Goal: Use online tool/utility: Utilize a website feature to perform a specific function

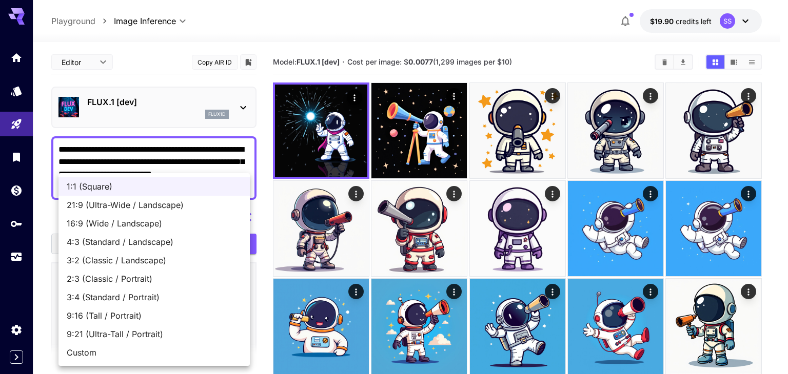
click at [415, 64] on div at bounding box center [394, 187] width 788 height 374
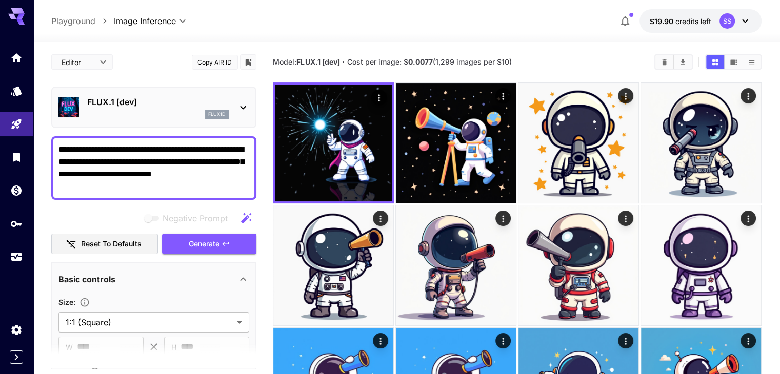
drag, startPoint x: 228, startPoint y: 172, endPoint x: 12, endPoint y: 142, distance: 217.6
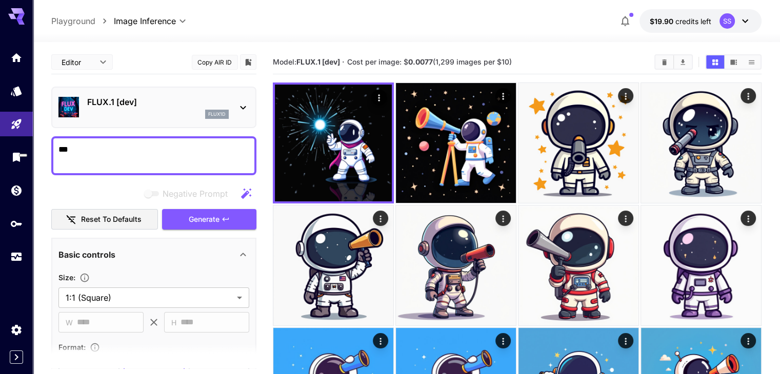
type textarea "*"
drag, startPoint x: 38, startPoint y: 142, endPoint x: 0, endPoint y: 136, distance: 39.0
click at [222, 151] on textarea "*******" at bounding box center [153, 156] width 191 height 25
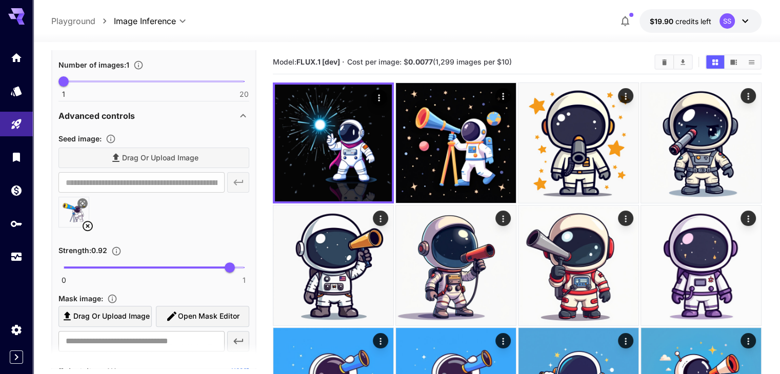
scroll to position [359, 0]
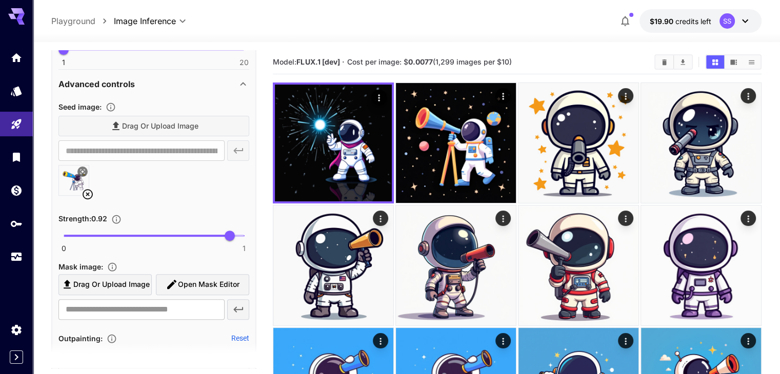
type textarea "**********"
click at [87, 193] on icon at bounding box center [88, 194] width 10 height 10
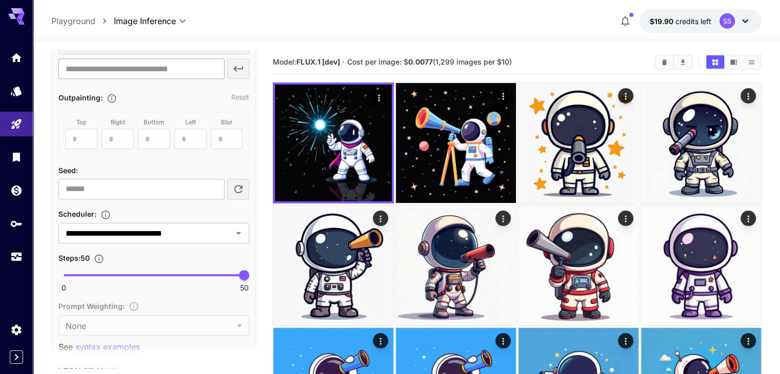
scroll to position [308, 0]
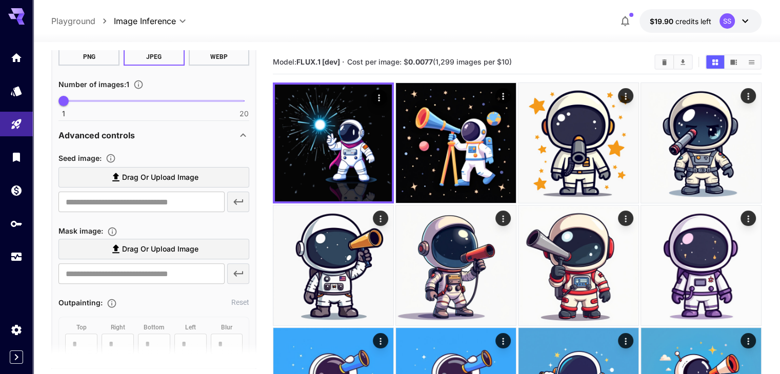
click at [165, 181] on span "Drag or upload image" at bounding box center [160, 177] width 76 height 13
click at [0, 0] on input "Drag or upload image" at bounding box center [0, 0] width 0 height 0
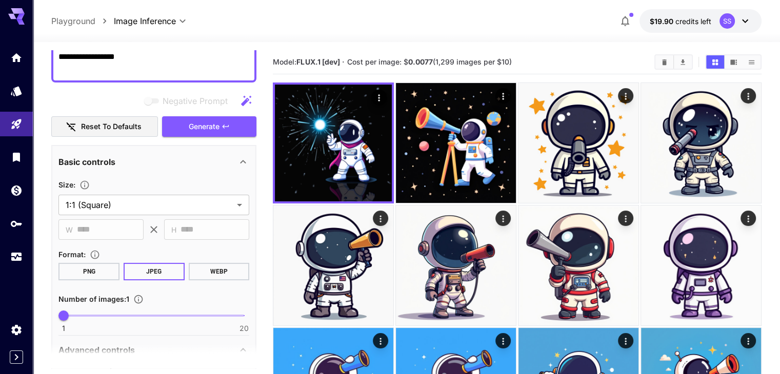
scroll to position [51, 0]
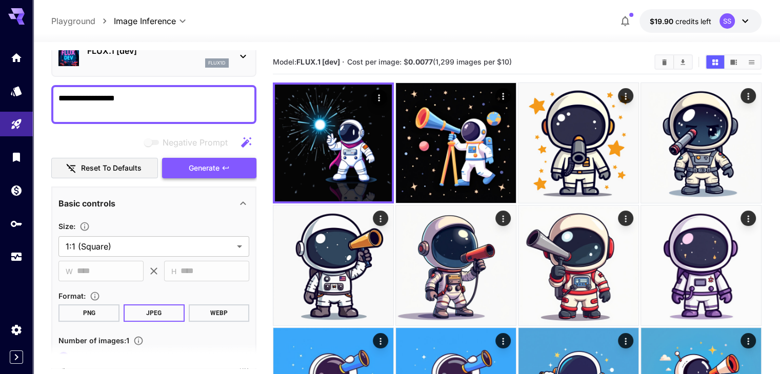
click at [211, 172] on span "Generate" at bounding box center [204, 168] width 31 height 13
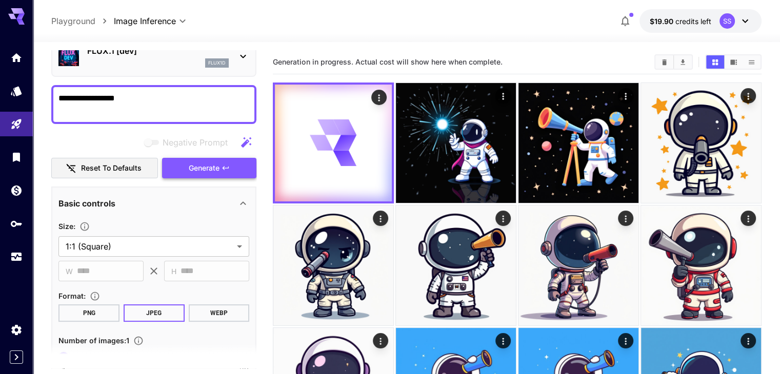
type input "**********"
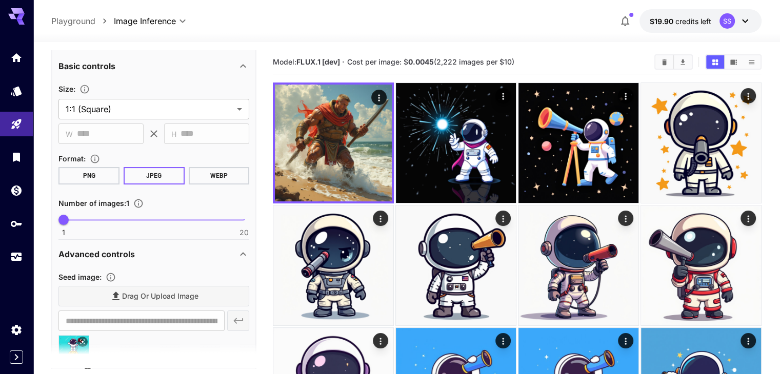
scroll to position [256, 0]
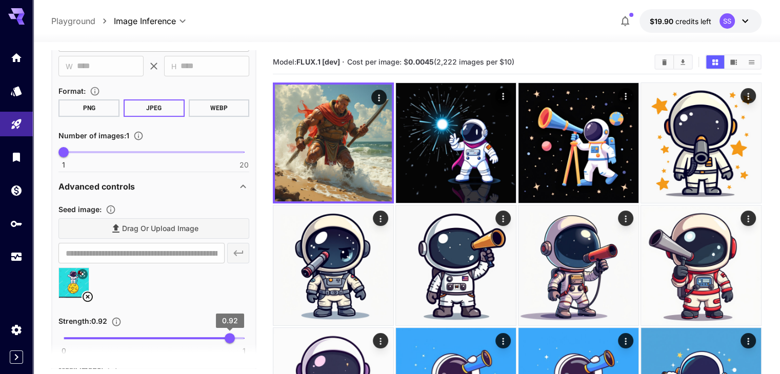
click at [245, 333] on div "0 1 0.92" at bounding box center [153, 343] width 191 height 24
type input "*"
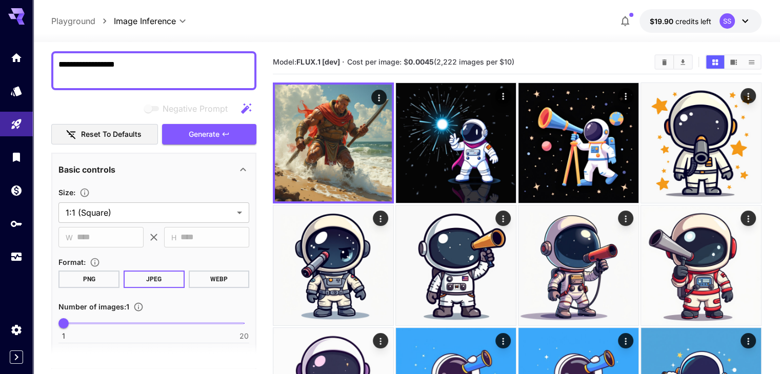
scroll to position [0, 0]
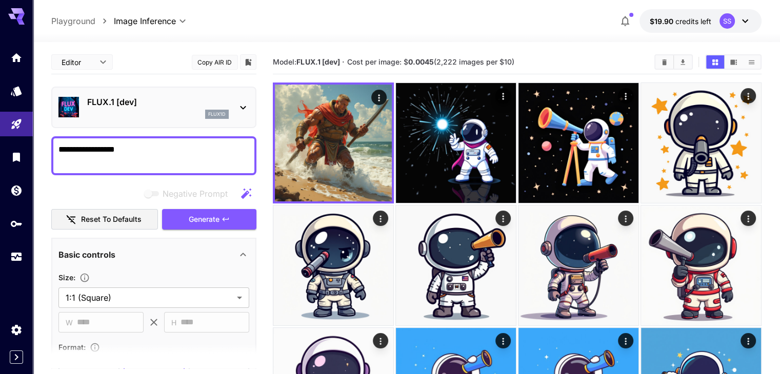
drag, startPoint x: 156, startPoint y: 138, endPoint x: 79, endPoint y: 149, distance: 77.1
click at [79, 149] on div "**********" at bounding box center [153, 155] width 205 height 39
click at [157, 155] on textarea "**********" at bounding box center [153, 156] width 191 height 25
drag, startPoint x: 179, startPoint y: 150, endPoint x: 26, endPoint y: 142, distance: 153.6
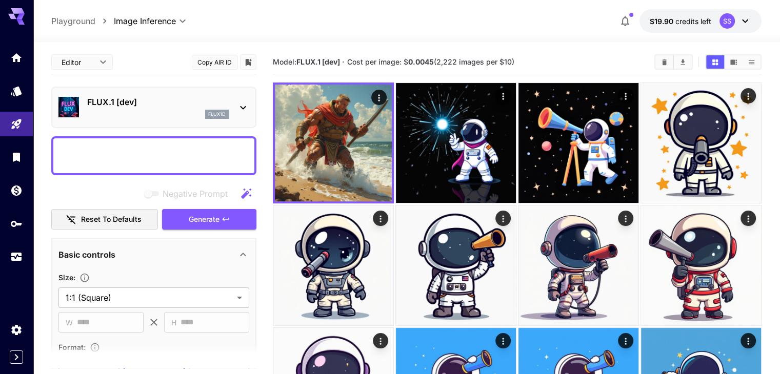
type textarea "*"
drag, startPoint x: 177, startPoint y: 129, endPoint x: 177, endPoint y: 145, distance: 15.4
click at [176, 148] on textarea "Negative Prompt" at bounding box center [153, 156] width 191 height 25
type textarea "**********"
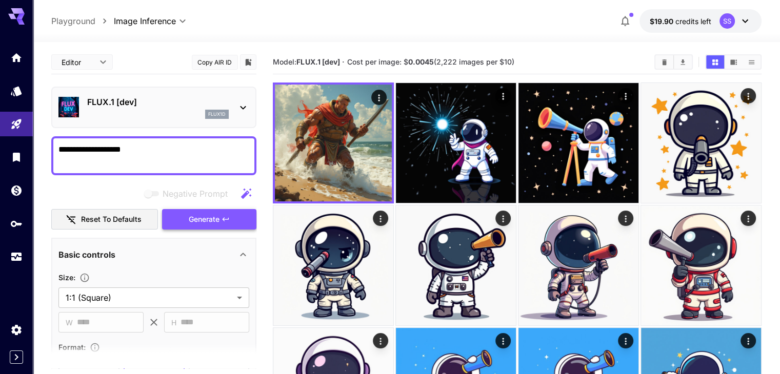
click at [217, 210] on button "Generate" at bounding box center [209, 219] width 94 height 21
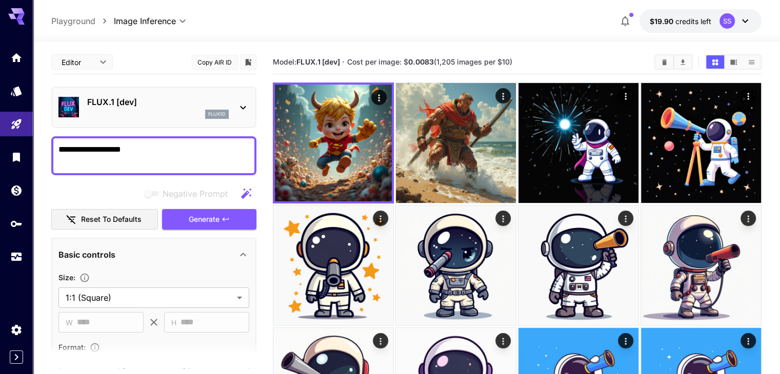
scroll to position [308, 0]
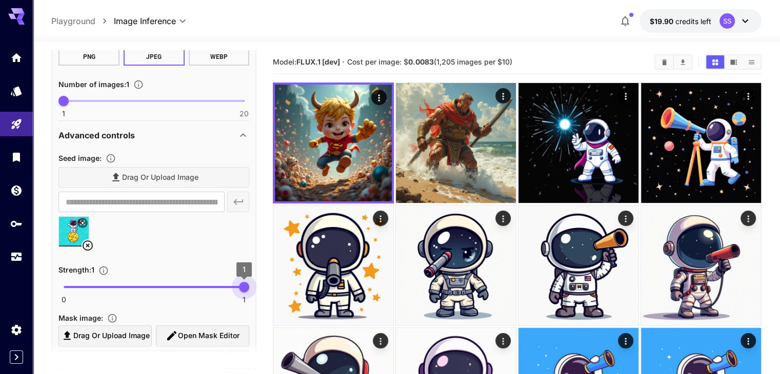
click at [248, 287] on span "1" at bounding box center [244, 287] width 10 height 10
drag, startPoint x: 246, startPoint y: 288, endPoint x: 89, endPoint y: 288, distance: 156.9
click at [89, 288] on span "0.14" at bounding box center [89, 287] width 10 height 10
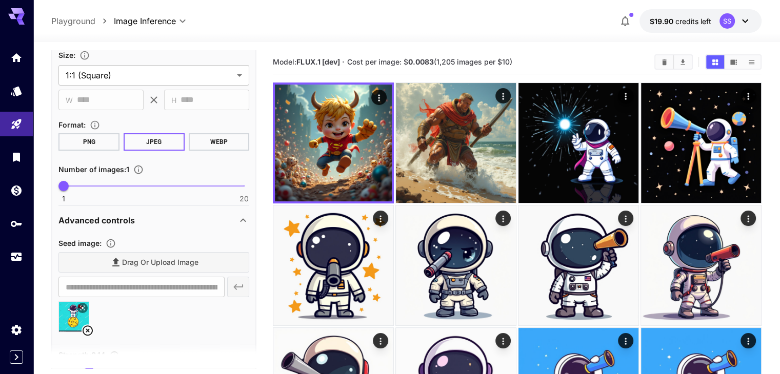
scroll to position [0, 0]
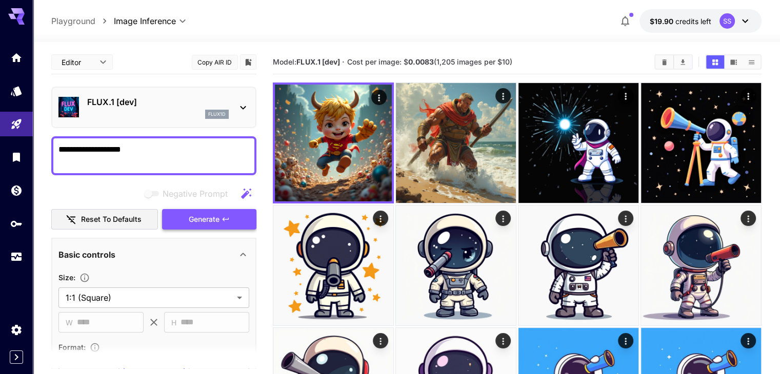
click at [222, 223] on icon "button" at bounding box center [226, 219] width 8 height 8
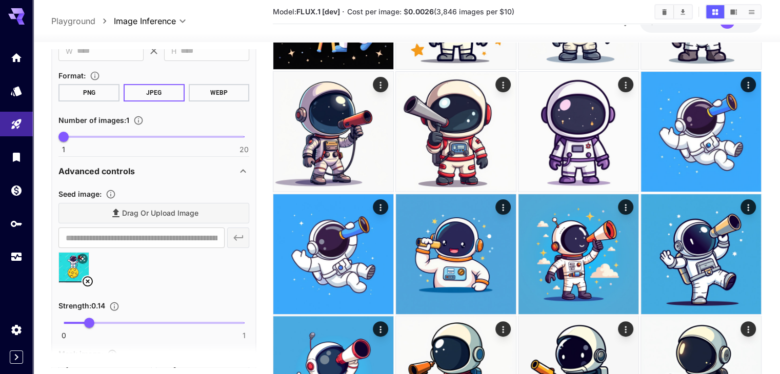
scroll to position [308, 0]
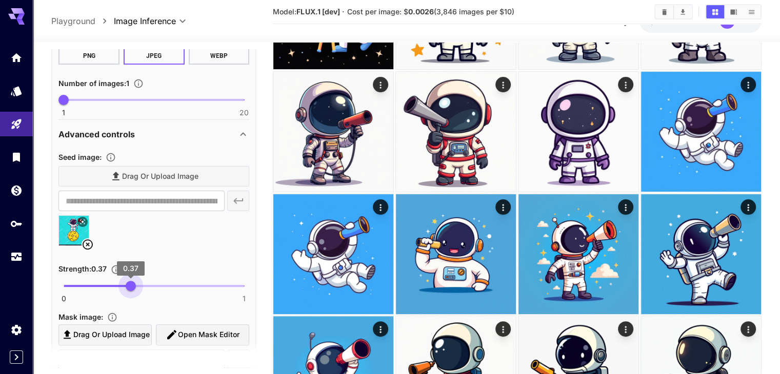
type input "***"
drag, startPoint x: 92, startPoint y: 285, endPoint x: 136, endPoint y: 283, distance: 44.6
click at [136, 283] on span "0.4" at bounding box center [136, 286] width 10 height 10
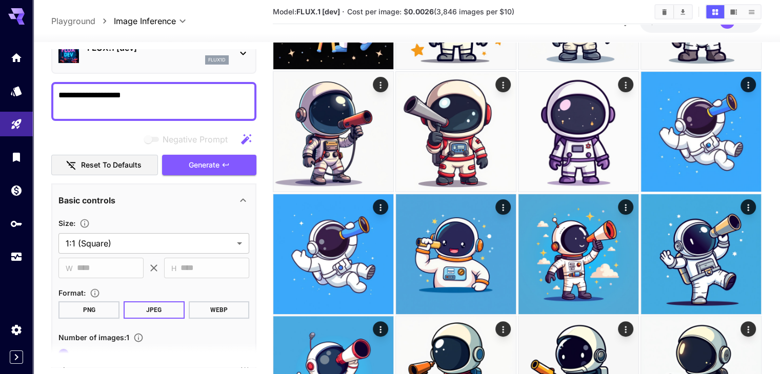
scroll to position [0, 0]
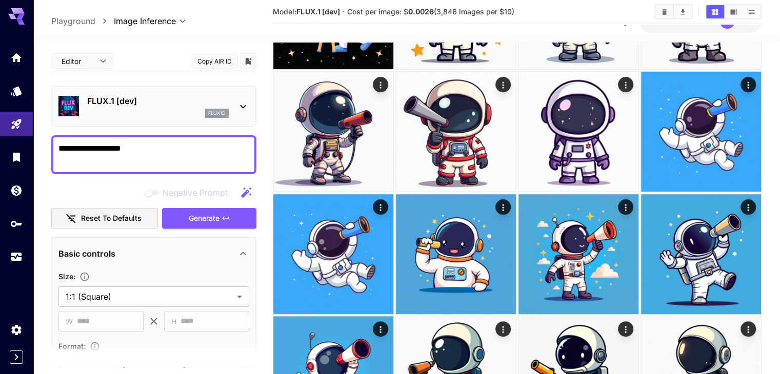
click at [181, 150] on textarea "**********" at bounding box center [153, 155] width 191 height 25
type textarea "**********"
click at [215, 220] on span "Generate" at bounding box center [204, 218] width 31 height 13
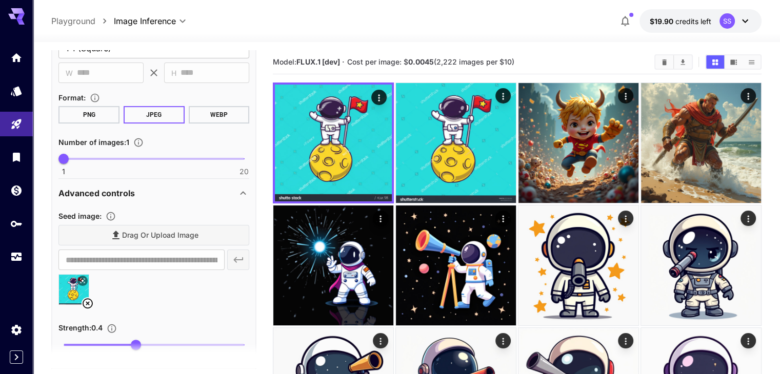
scroll to position [308, 0]
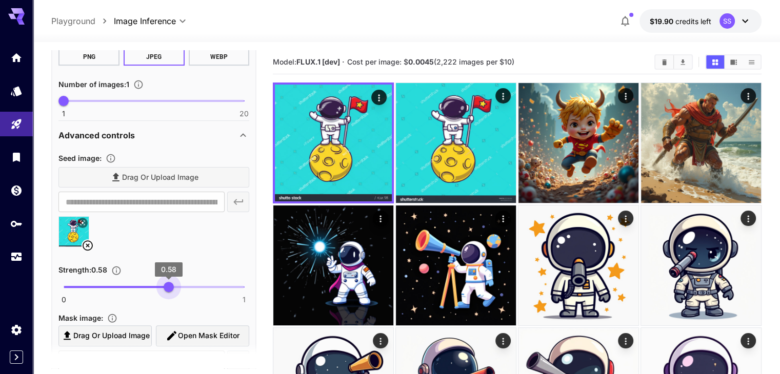
drag, startPoint x: 141, startPoint y: 290, endPoint x: 169, endPoint y: 288, distance: 27.8
click at [169, 288] on span "0.58" at bounding box center [169, 287] width 10 height 10
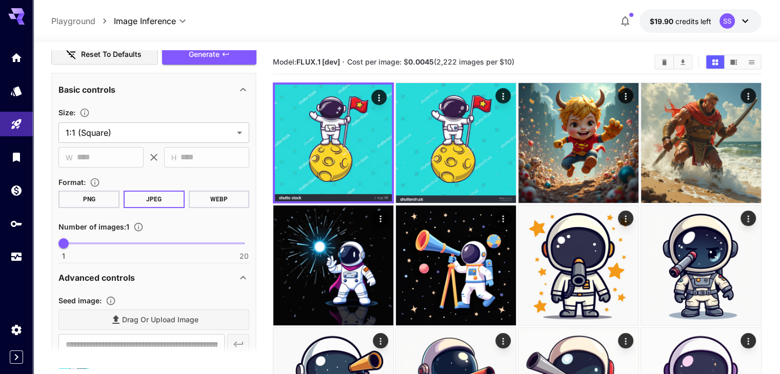
scroll to position [51, 0]
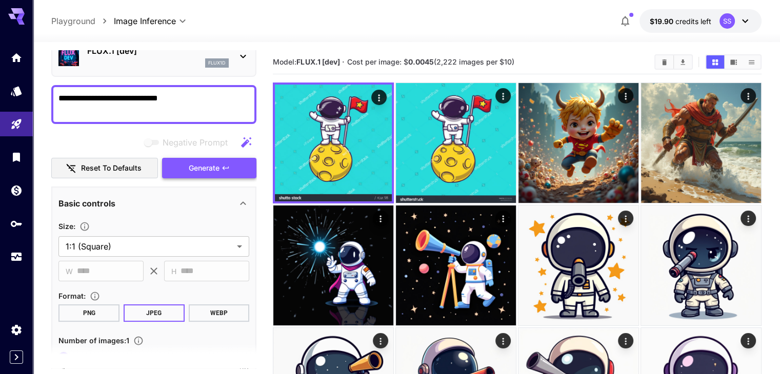
click at [230, 165] on button "Generate" at bounding box center [209, 168] width 94 height 21
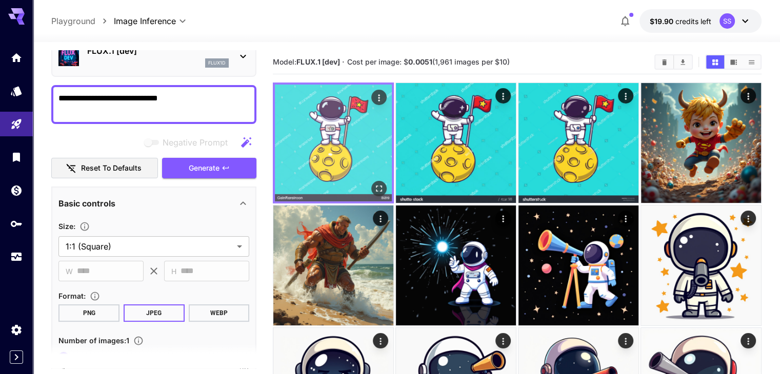
click at [335, 137] on img at bounding box center [333, 143] width 117 height 117
click at [314, 142] on img at bounding box center [333, 143] width 117 height 117
click at [374, 184] on icon "Open in fullscreen" at bounding box center [379, 189] width 10 height 10
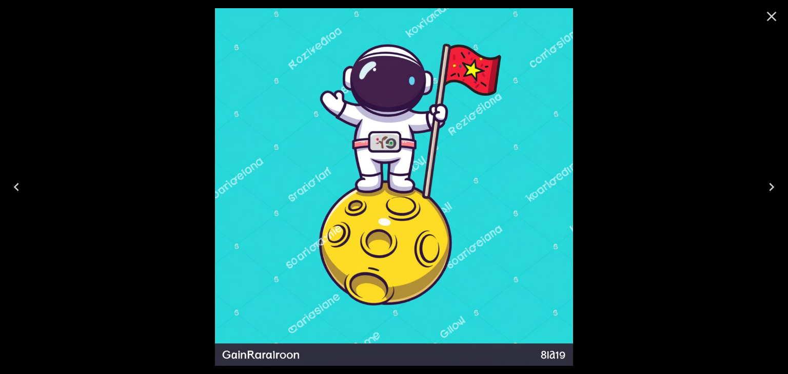
drag, startPoint x: 776, startPoint y: 15, endPoint x: 658, endPoint y: 85, distance: 136.8
click at [776, 15] on icon "Close" at bounding box center [771, 16] width 16 height 16
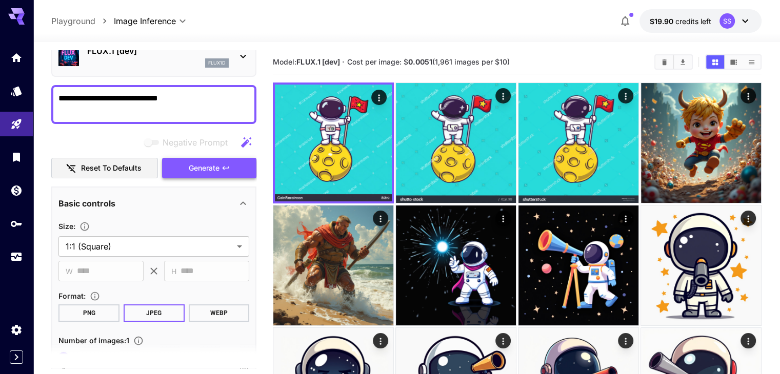
scroll to position [256, 0]
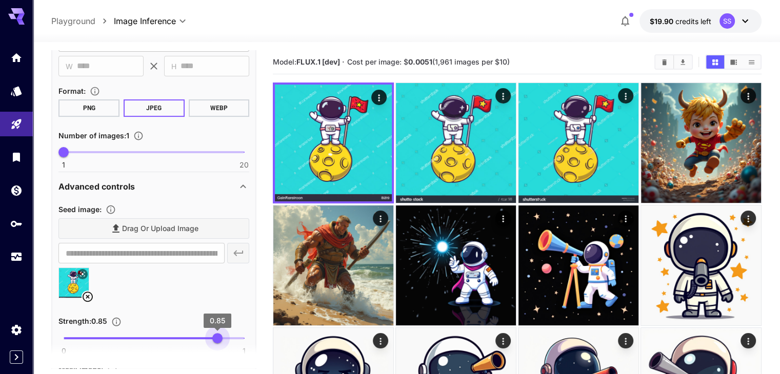
drag, startPoint x: 170, startPoint y: 334, endPoint x: 212, endPoint y: 334, distance: 42.1
click at [212, 334] on span "0.85" at bounding box center [217, 338] width 10 height 10
type input "****"
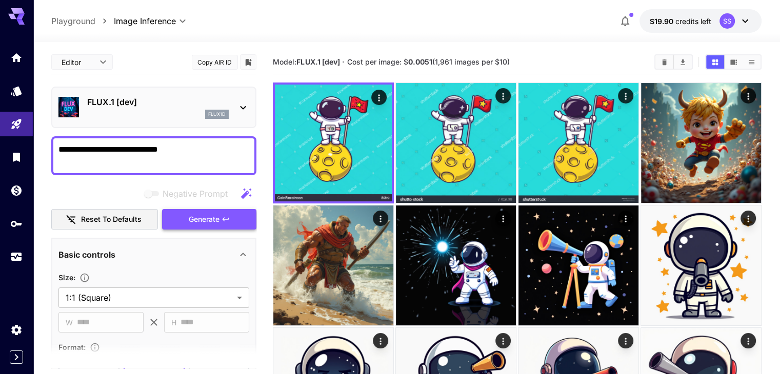
click at [209, 216] on span "Generate" at bounding box center [204, 219] width 31 height 13
